Goal: Task Accomplishment & Management: Use online tool/utility

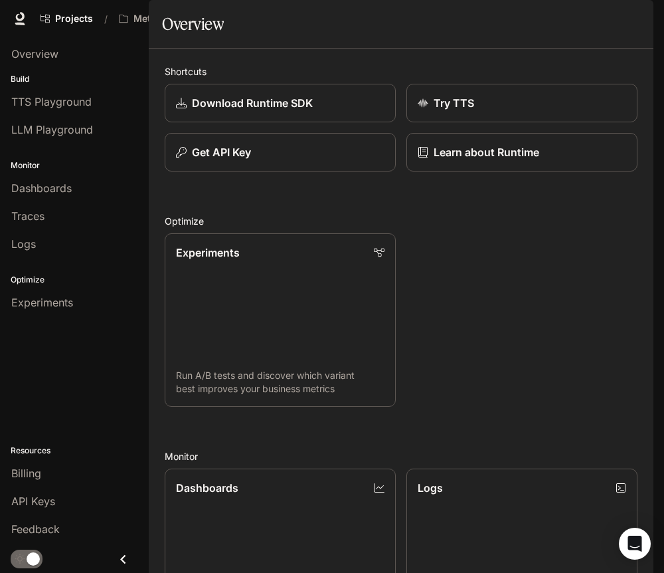
click at [419, 17] on span "Character Studio" at bounding box center [414, 19] width 74 height 17
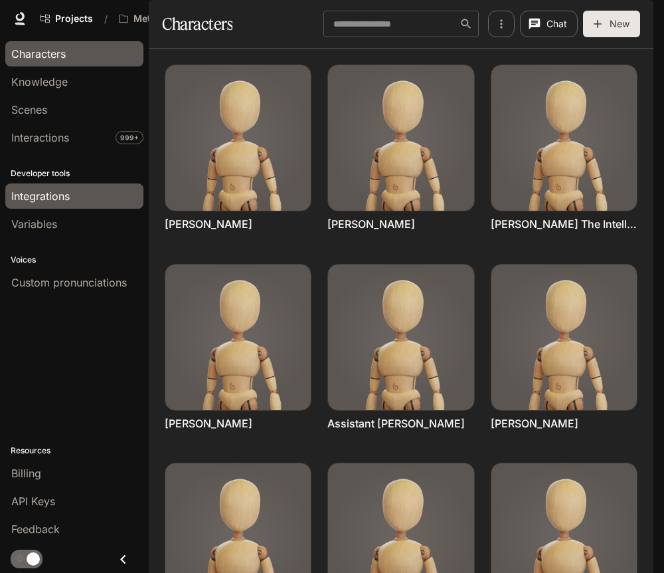
click at [47, 199] on span "Integrations" at bounding box center [40, 196] width 58 height 16
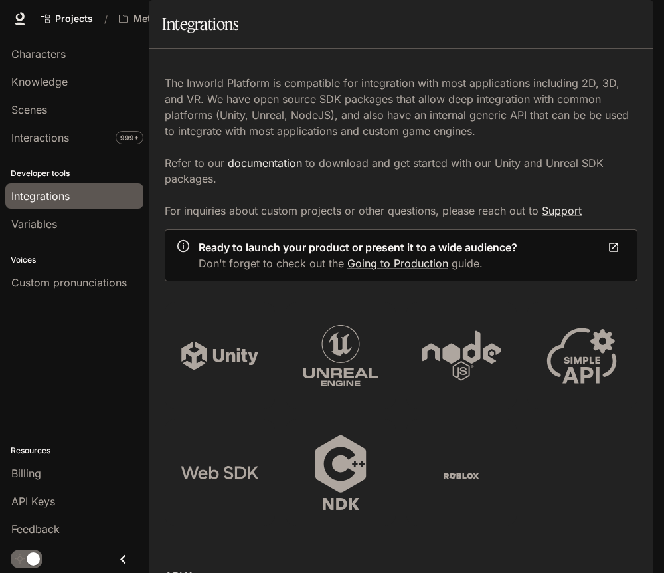
scroll to position [651, 0]
click at [549, 37] on div "Integrations" at bounding box center [401, 24] width 478 height 27
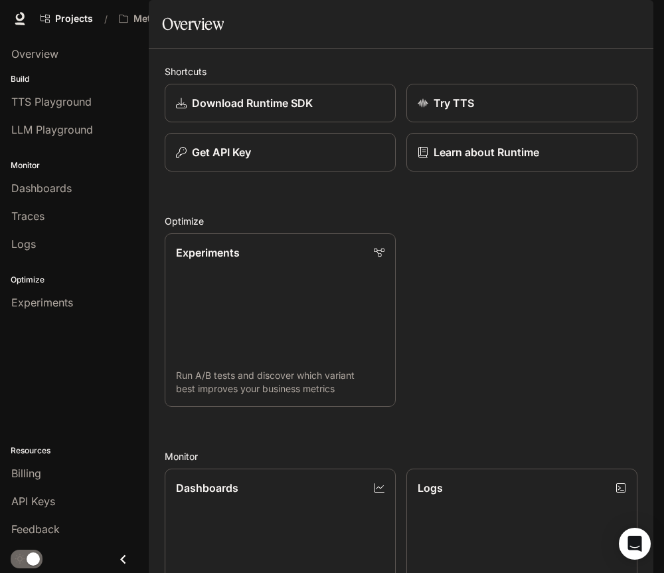
click at [397, 15] on span "Character Studio" at bounding box center [414, 19] width 74 height 17
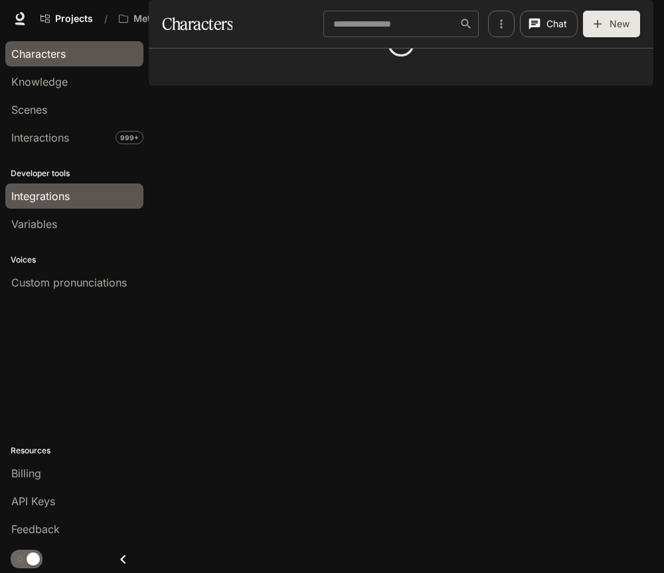
click at [70, 197] on div "Integrations" at bounding box center [74, 196] width 126 height 16
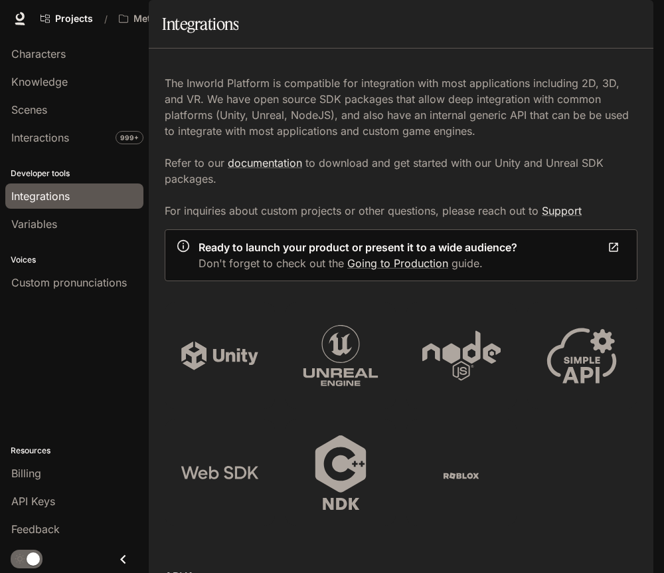
scroll to position [658, 0]
